Goal: Navigation & Orientation: Find specific page/section

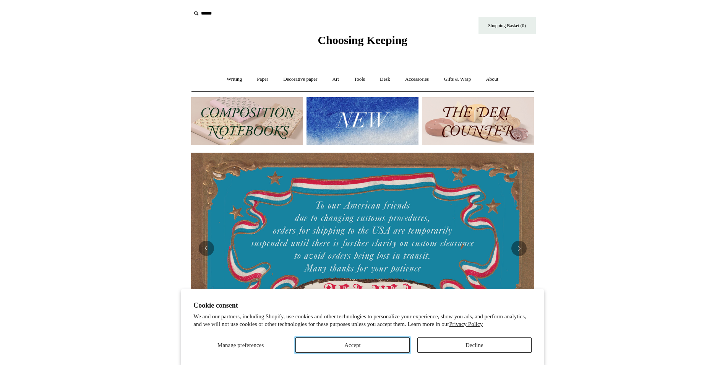
click at [375, 344] on button "Accept" at bounding box center [353, 344] width 114 height 15
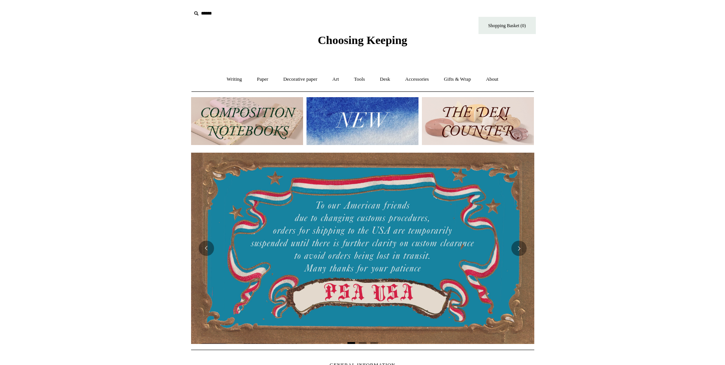
click at [483, 107] on img at bounding box center [478, 121] width 112 height 48
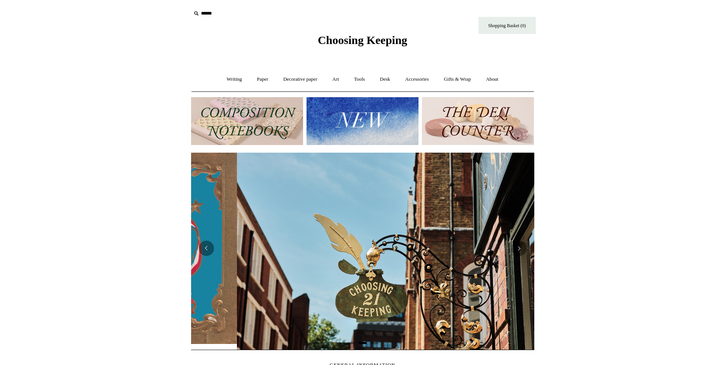
scroll to position [0, 343]
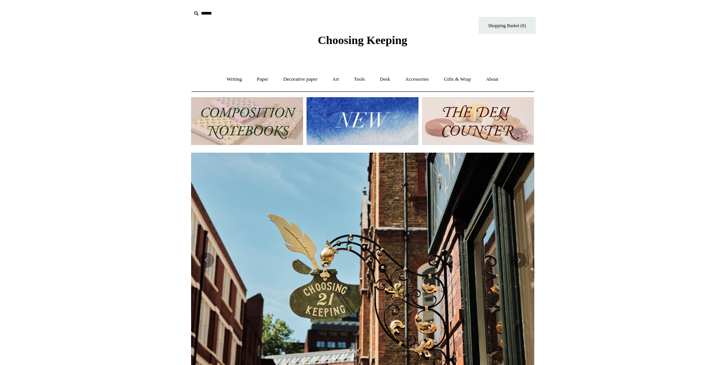
click at [242, 122] on img at bounding box center [247, 121] width 112 height 48
click at [207, 264] on button "Previous" at bounding box center [206, 259] width 15 height 15
click at [523, 260] on button "Next" at bounding box center [518, 259] width 15 height 15
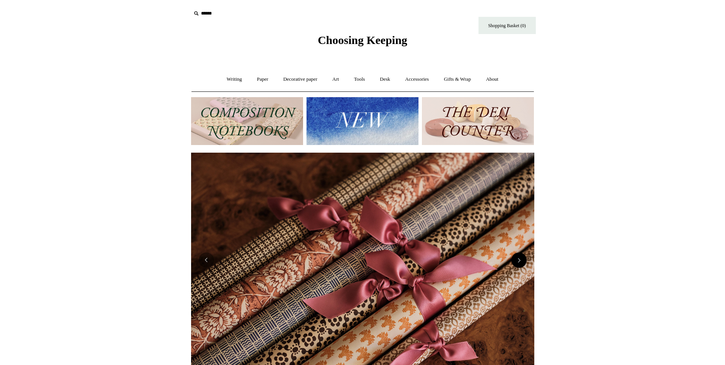
click at [523, 260] on button "Next" at bounding box center [518, 259] width 15 height 15
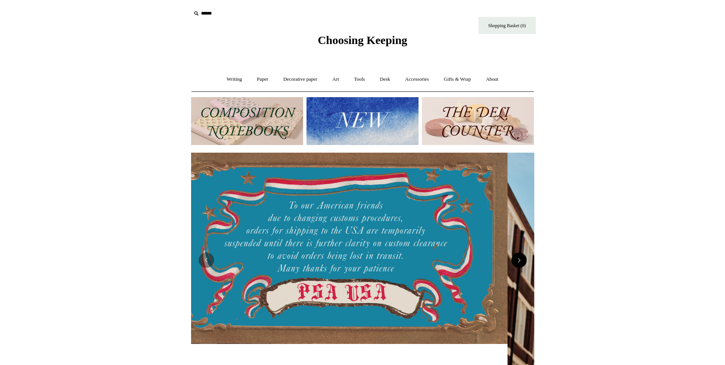
scroll to position [0, 0]
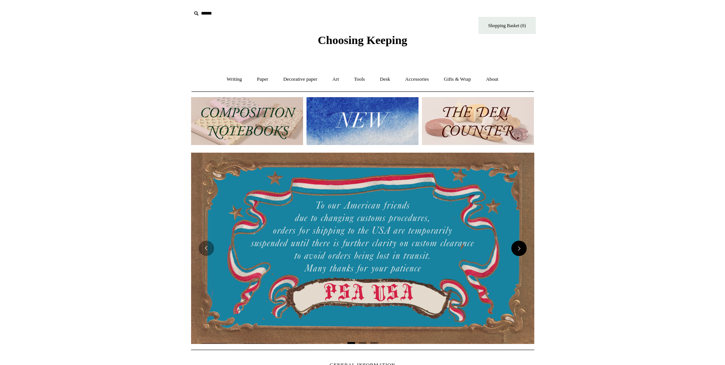
click at [521, 250] on button "Next" at bounding box center [518, 247] width 15 height 15
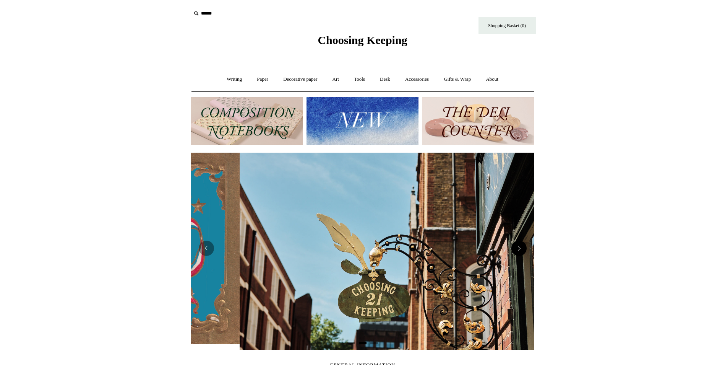
scroll to position [0, 343]
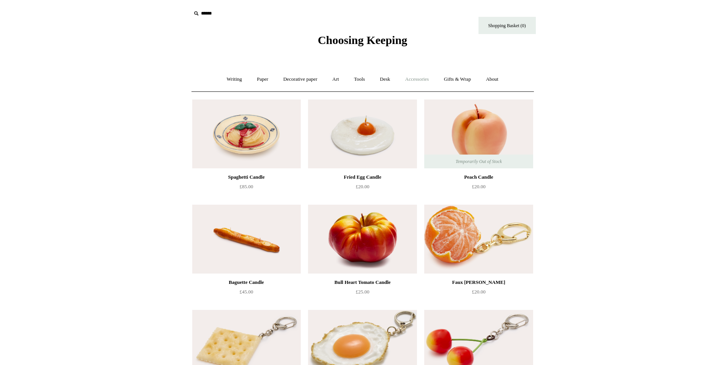
click at [425, 78] on link "Accessories +" at bounding box center [416, 79] width 37 height 20
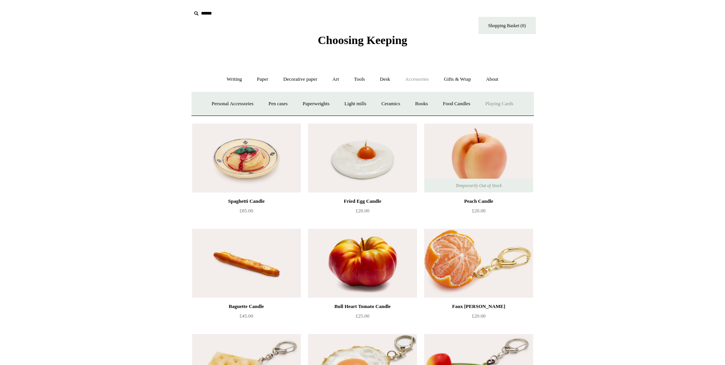
click at [508, 102] on link "Playing Cards" at bounding box center [500, 104] width 42 height 20
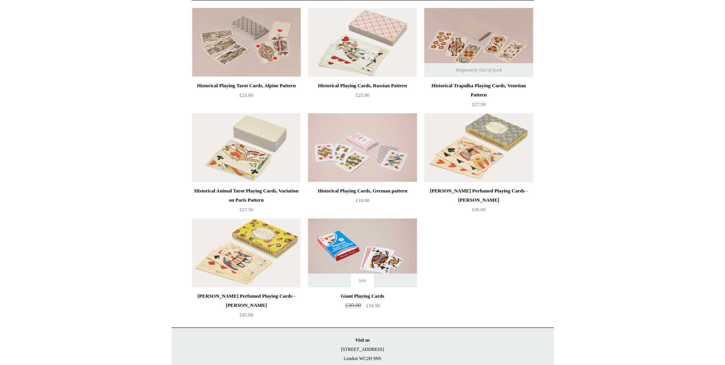
scroll to position [115, 0]
